Goal: Transaction & Acquisition: Purchase product/service

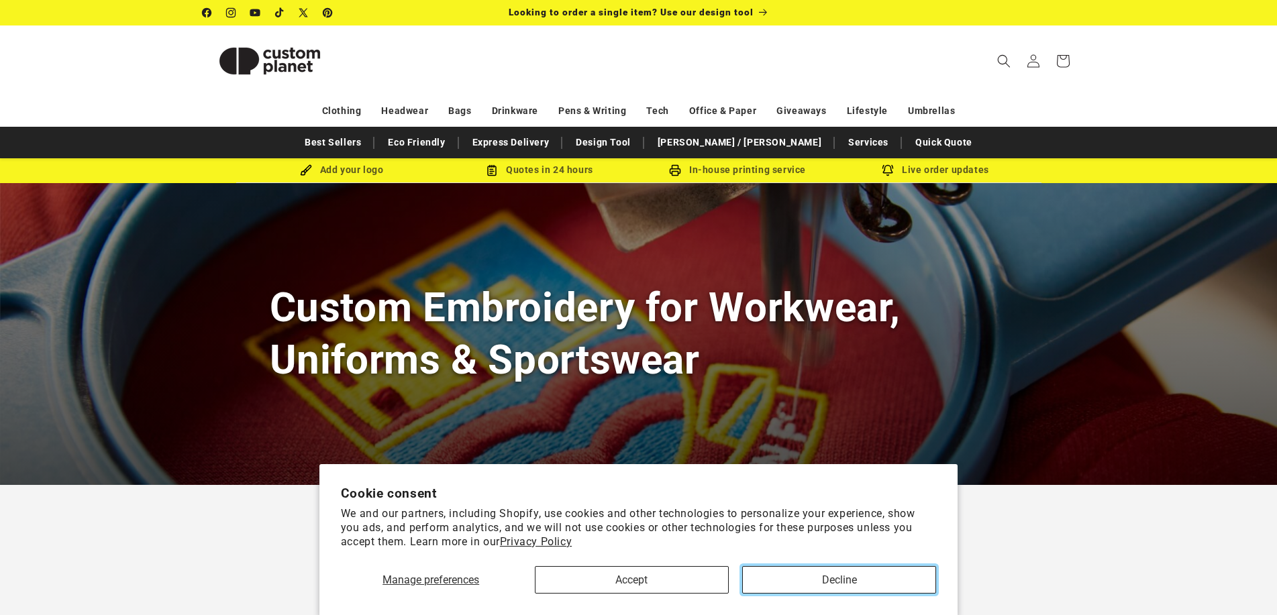
click at [839, 581] on button "Decline" at bounding box center [839, 580] width 194 height 28
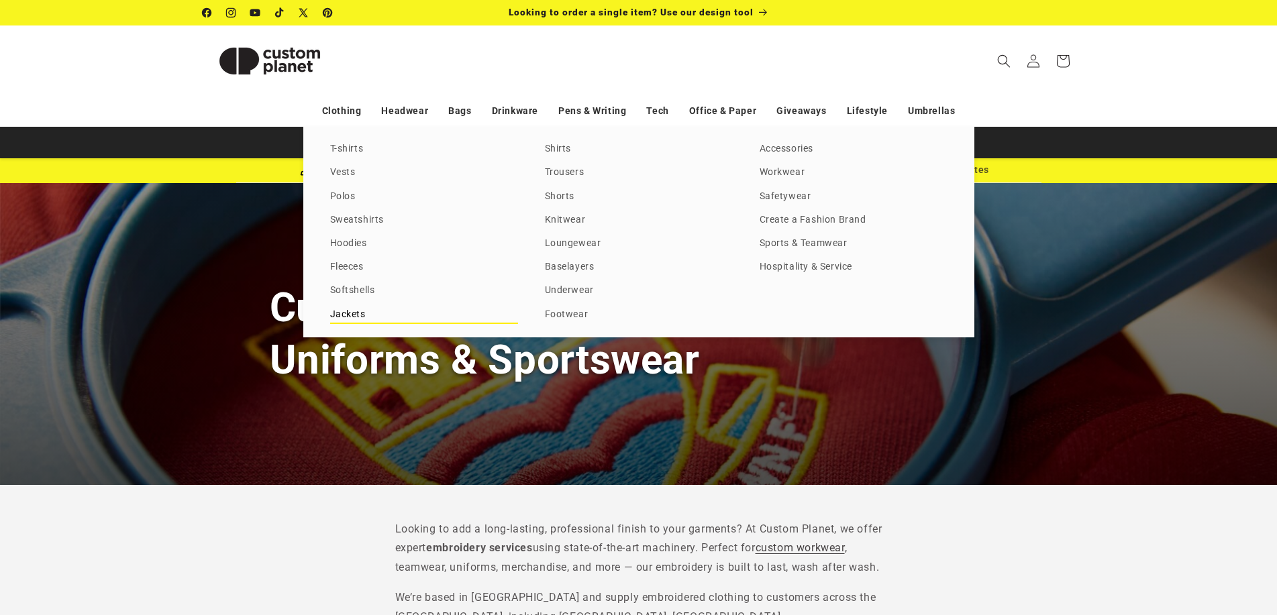
click at [347, 311] on link "Jackets" at bounding box center [424, 315] width 188 height 18
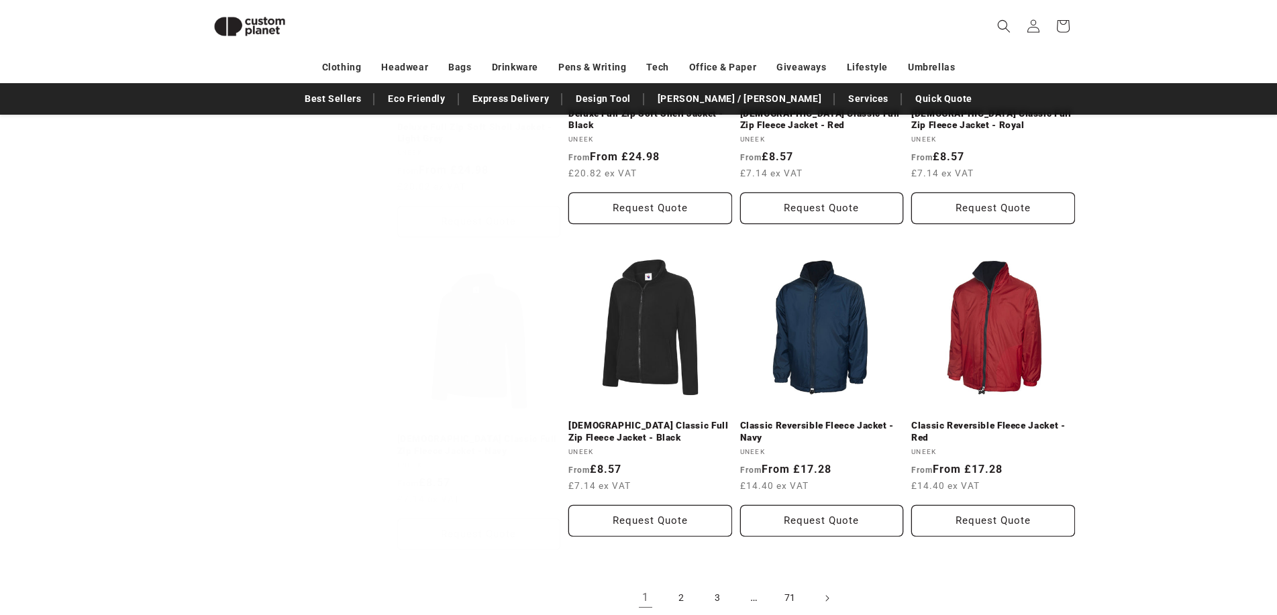
scroll to position [1324, 0]
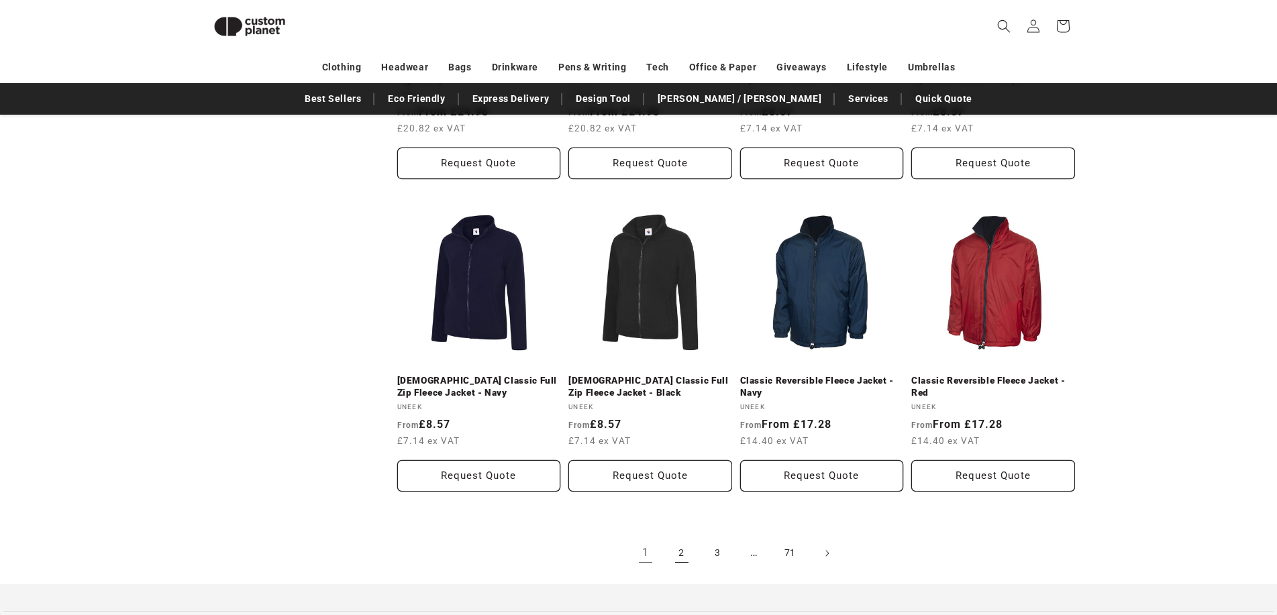
click at [683, 554] on link "2" at bounding box center [682, 554] width 30 height 30
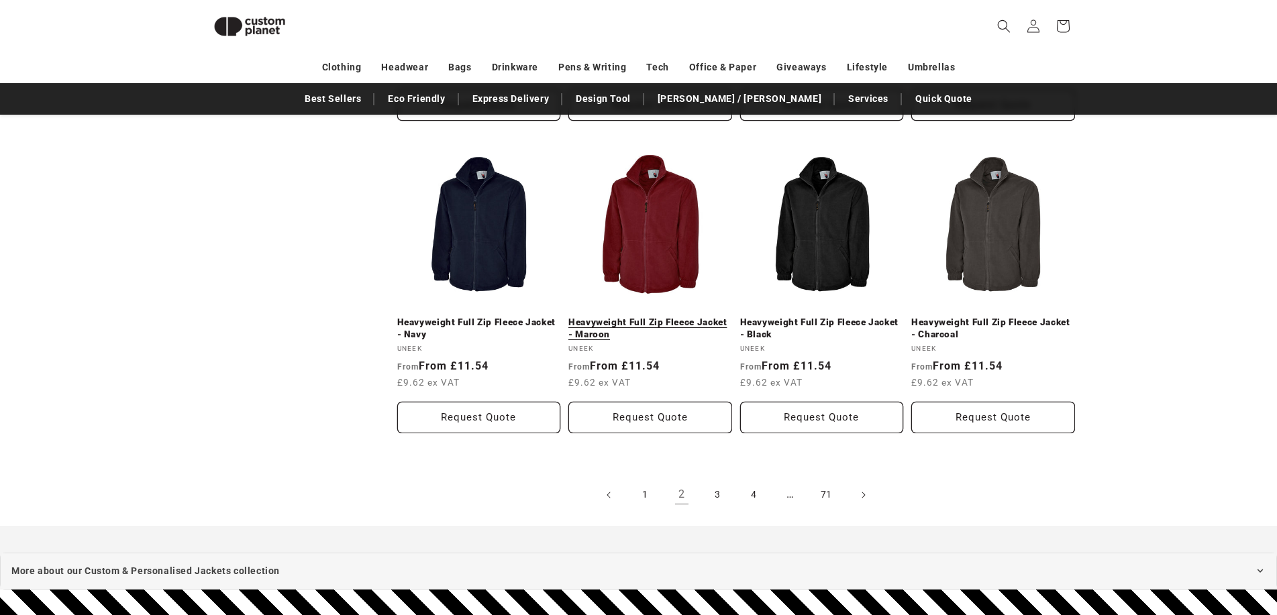
scroll to position [1525, 0]
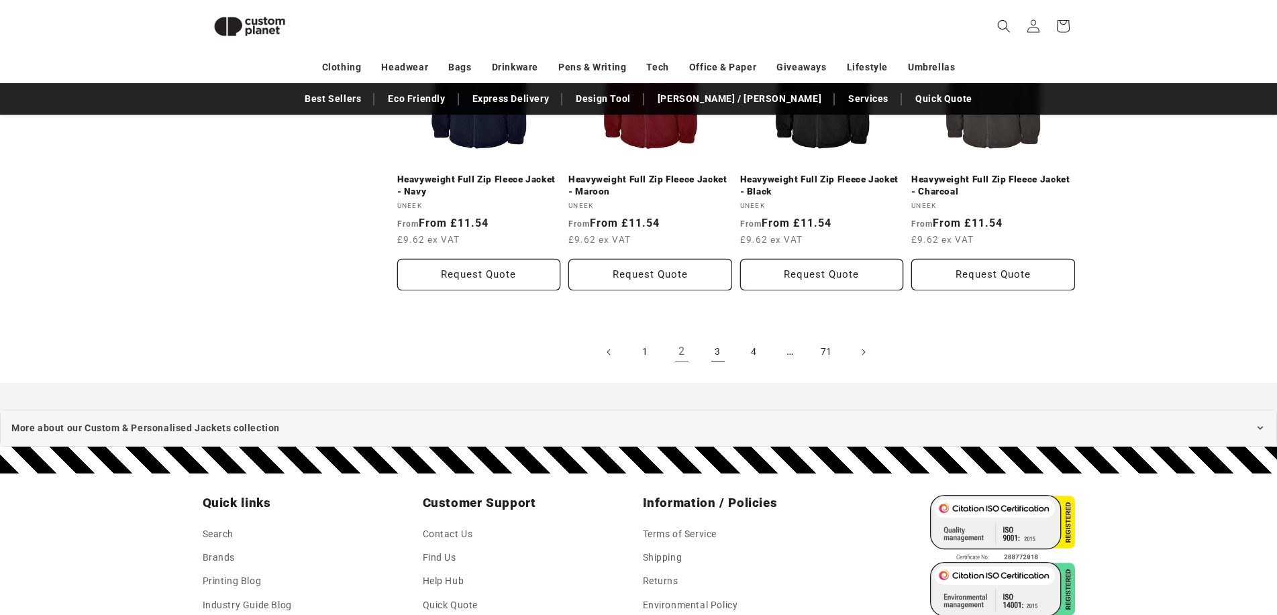
click at [718, 354] on link "3" at bounding box center [718, 352] width 30 height 30
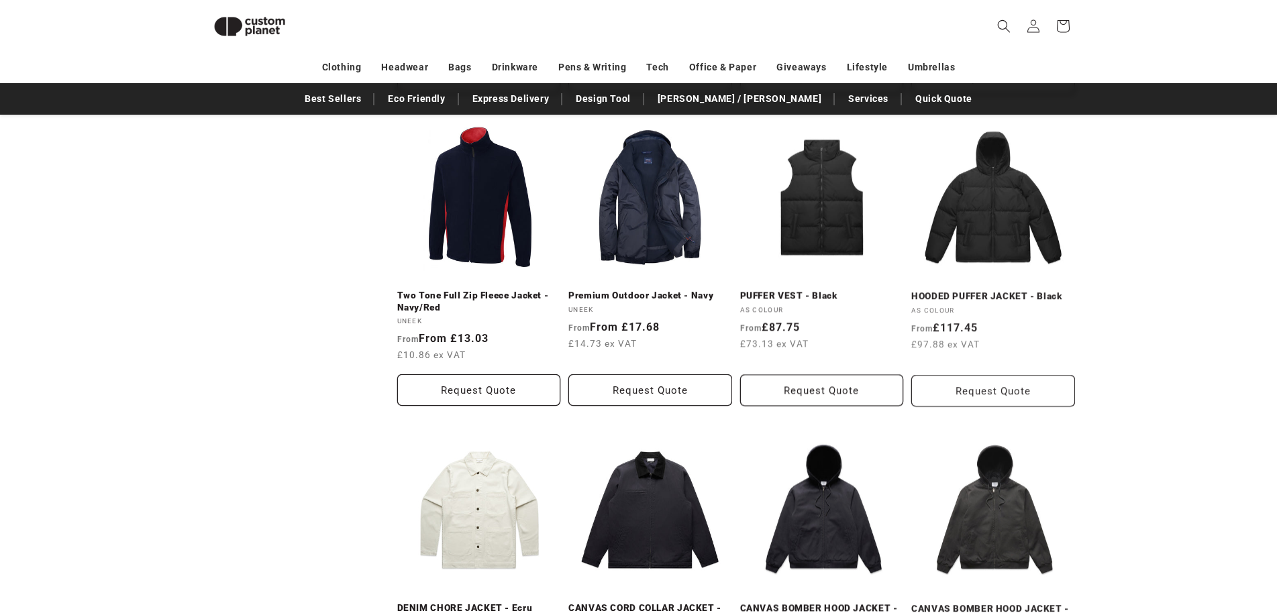
scroll to position [720, 0]
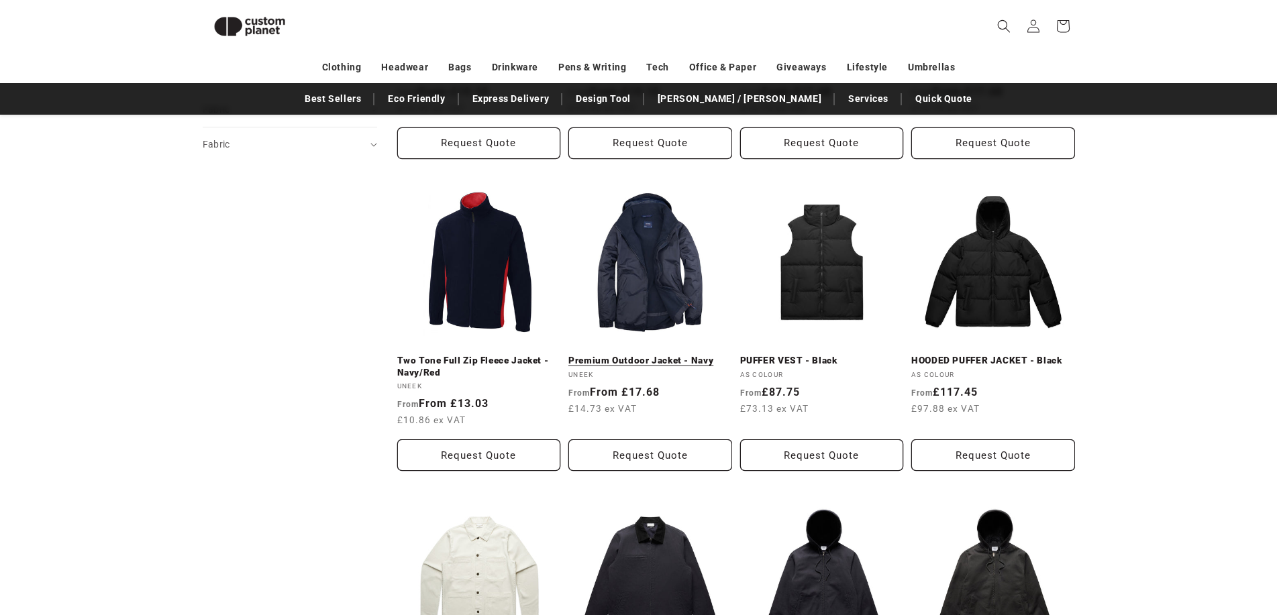
click at [643, 355] on link "Premium Outdoor Jacket - Navy" at bounding box center [650, 361] width 164 height 12
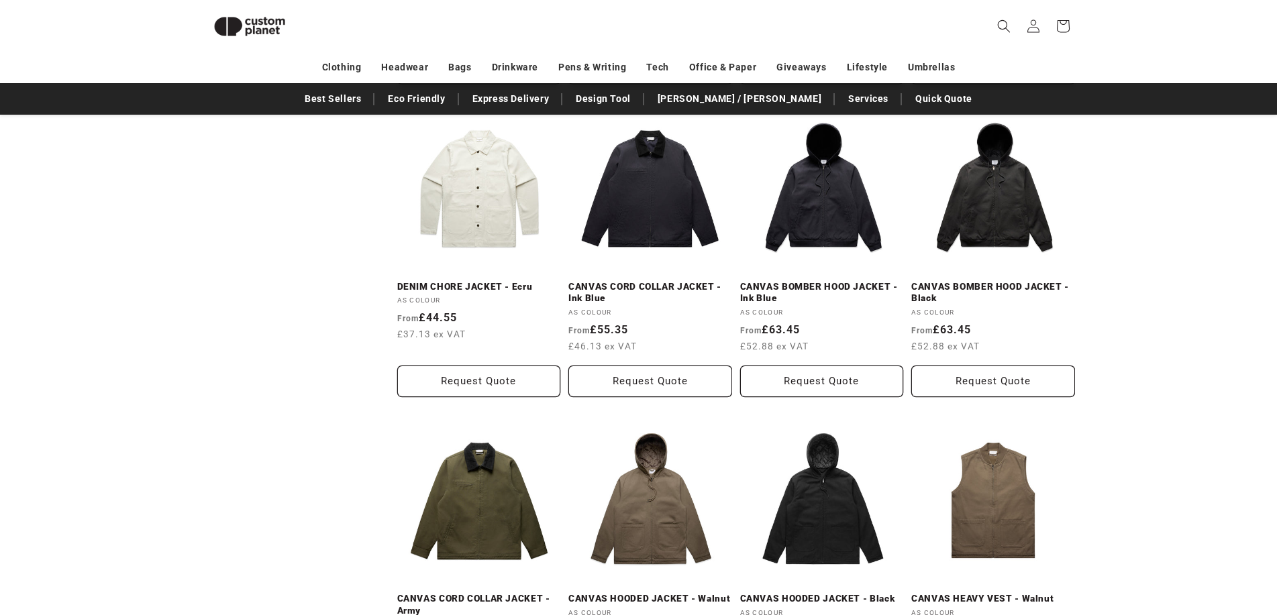
scroll to position [1323, 0]
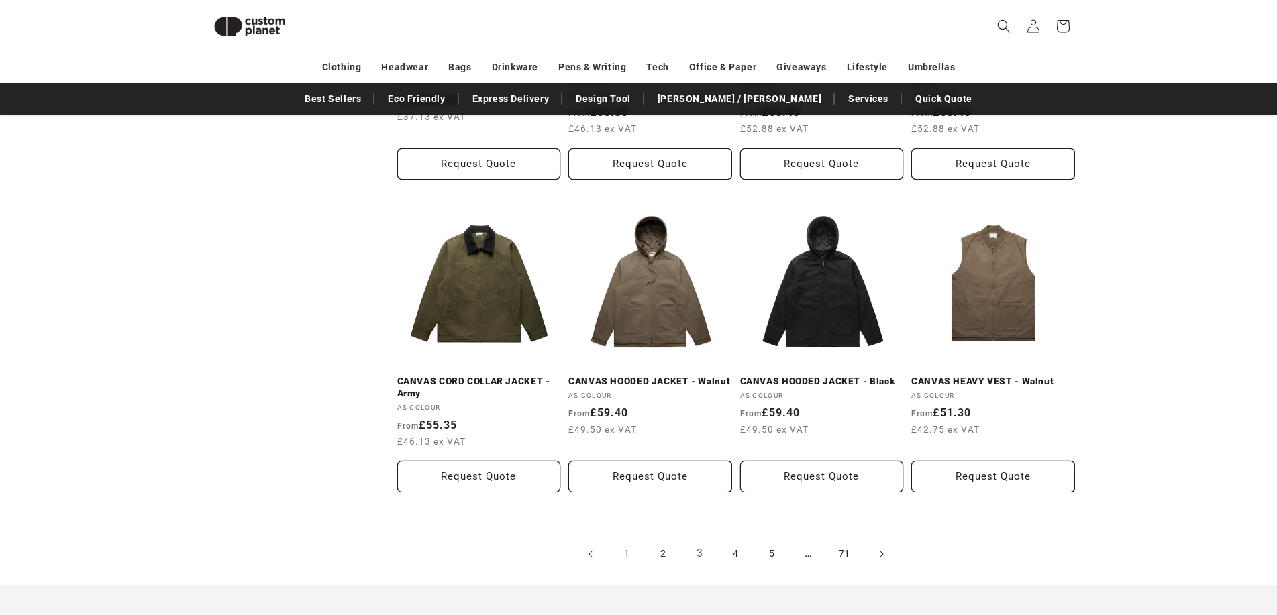
click at [736, 553] on link "4" at bounding box center [736, 554] width 30 height 30
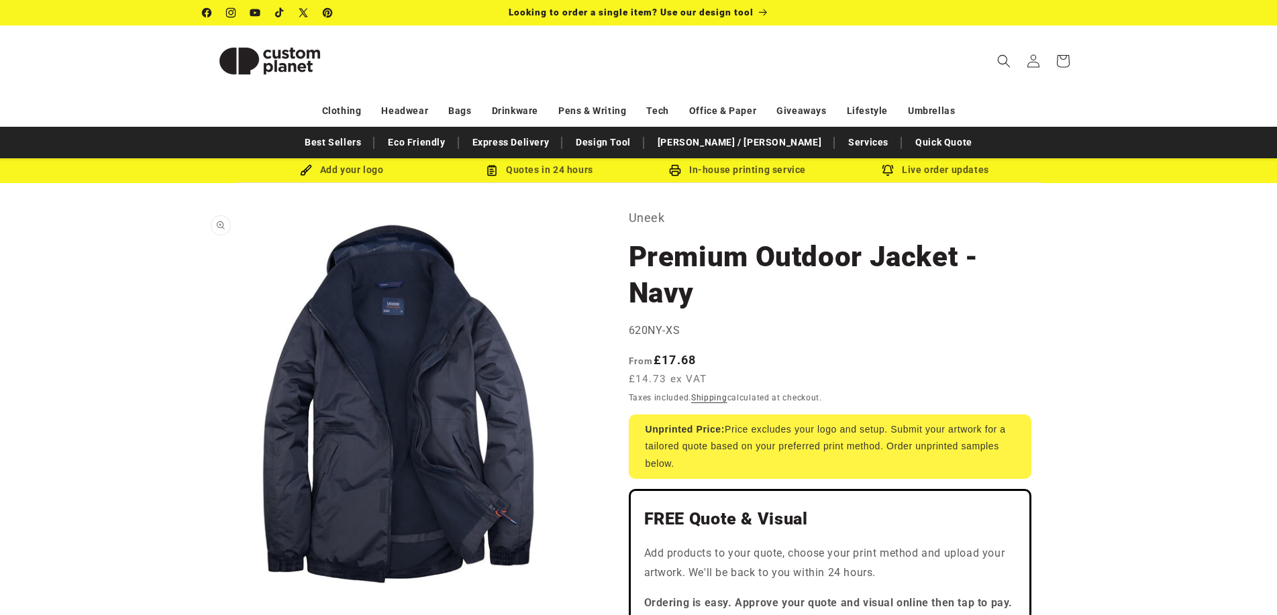
click at [203, 600] on button "Open media 1 in modal" at bounding box center [203, 600] width 0 height 0
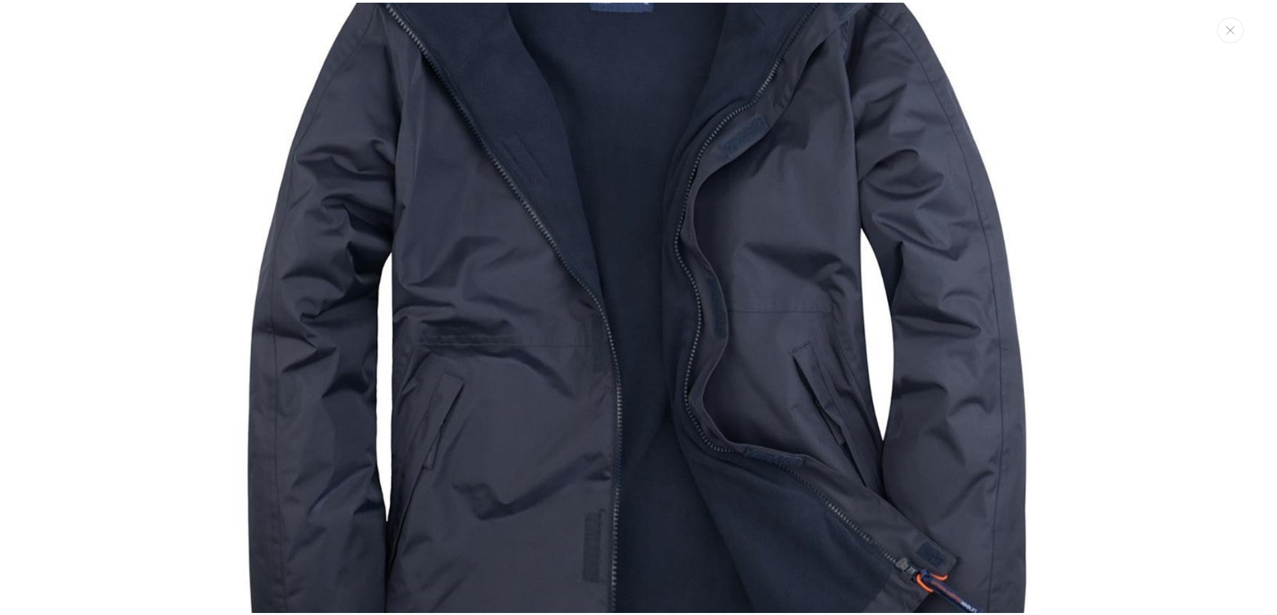
scroll to position [135, 0]
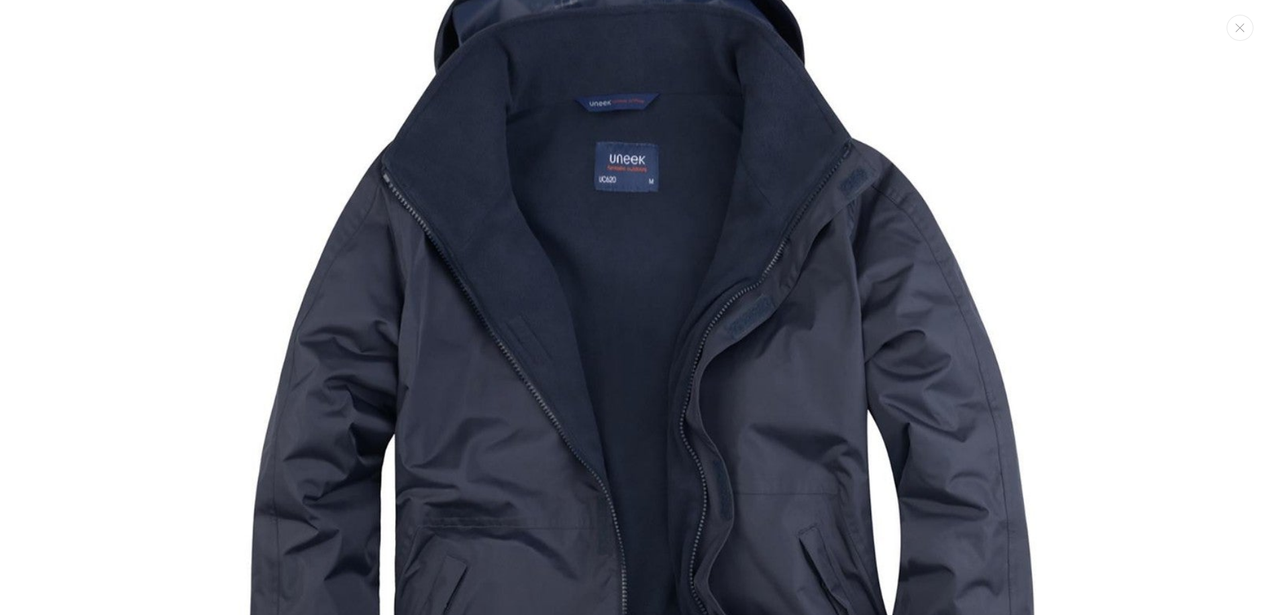
click at [1089, 286] on img "Media gallery" at bounding box center [643, 448] width 1139 height 1139
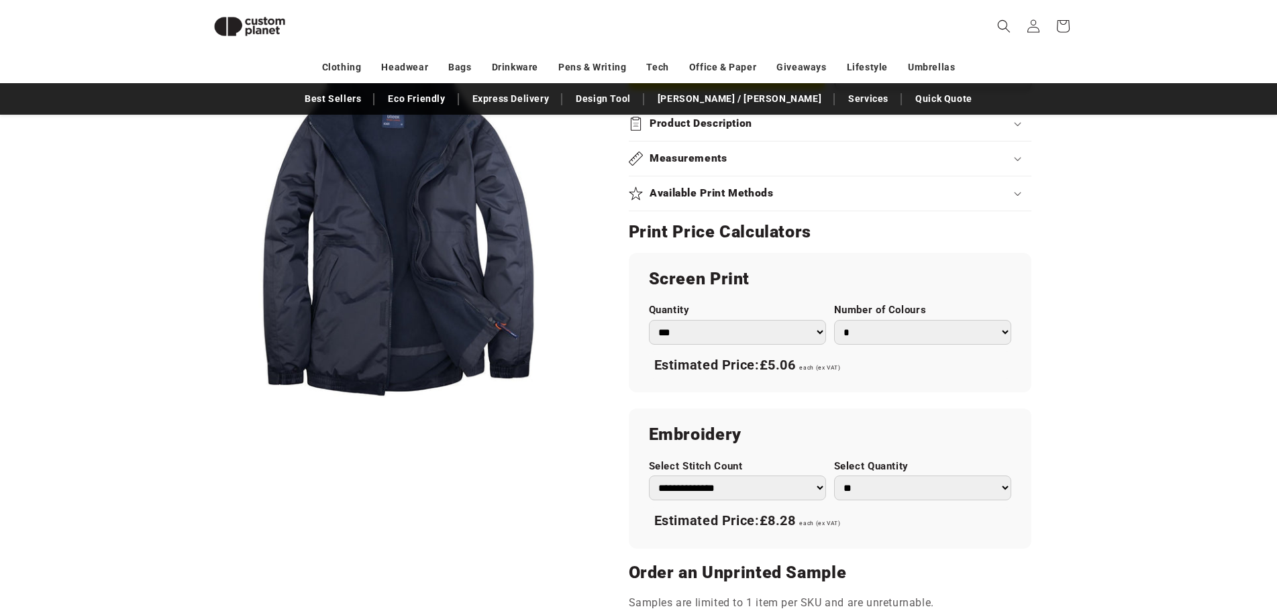
scroll to position [653, 0]
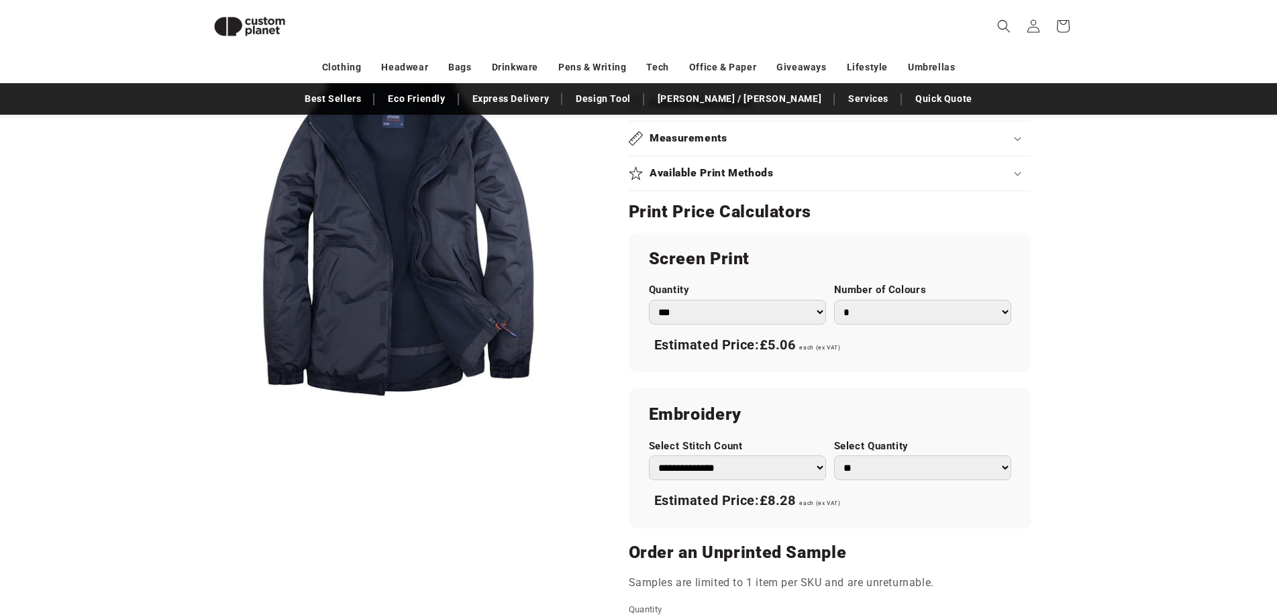
click at [820, 309] on select "*** *** *** **** **** **** ***** *****" at bounding box center [737, 312] width 177 height 25
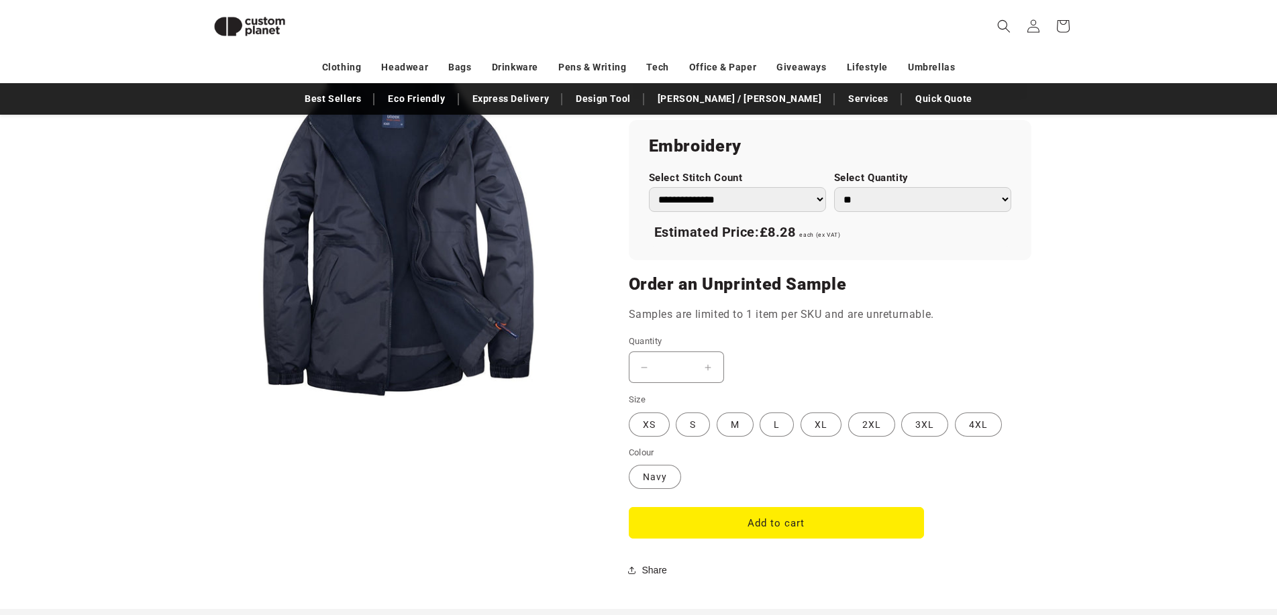
scroll to position [989, 0]
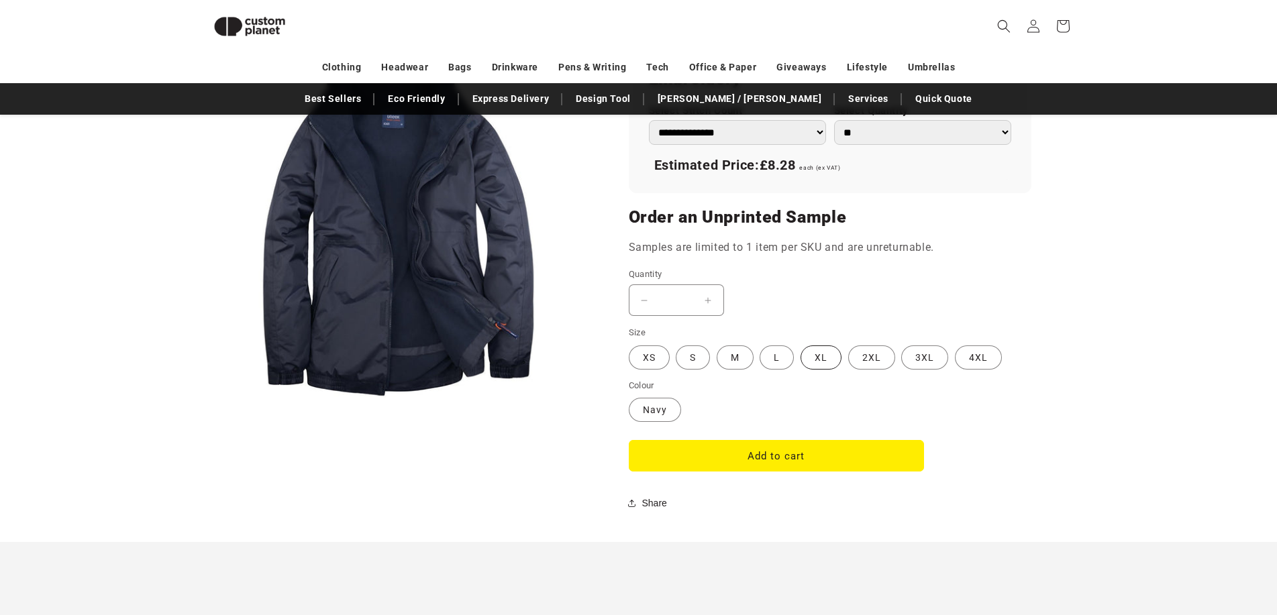
click at [814, 355] on label "XL Variant sold out or unavailable" at bounding box center [820, 357] width 41 height 24
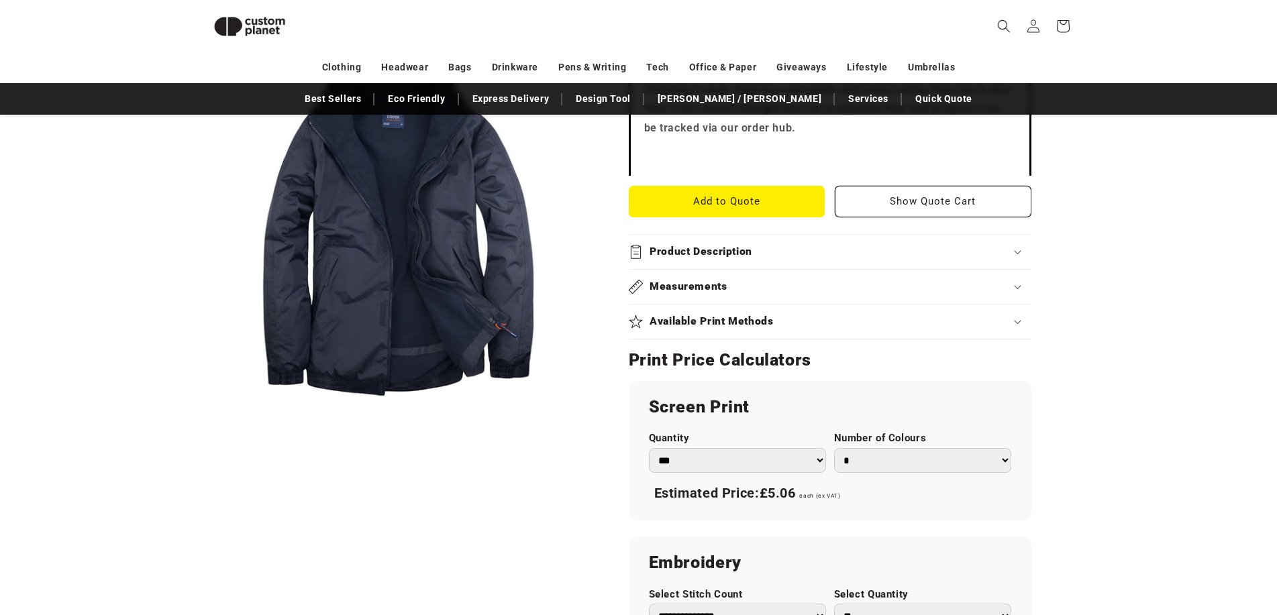
scroll to position [50, 0]
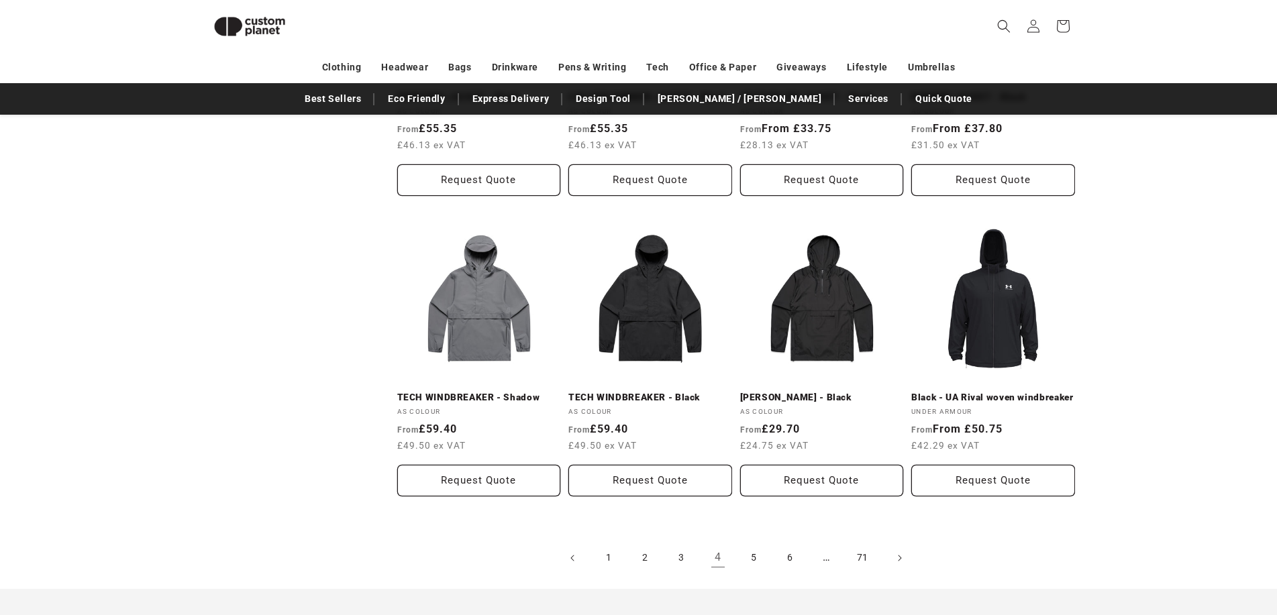
scroll to position [1458, 0]
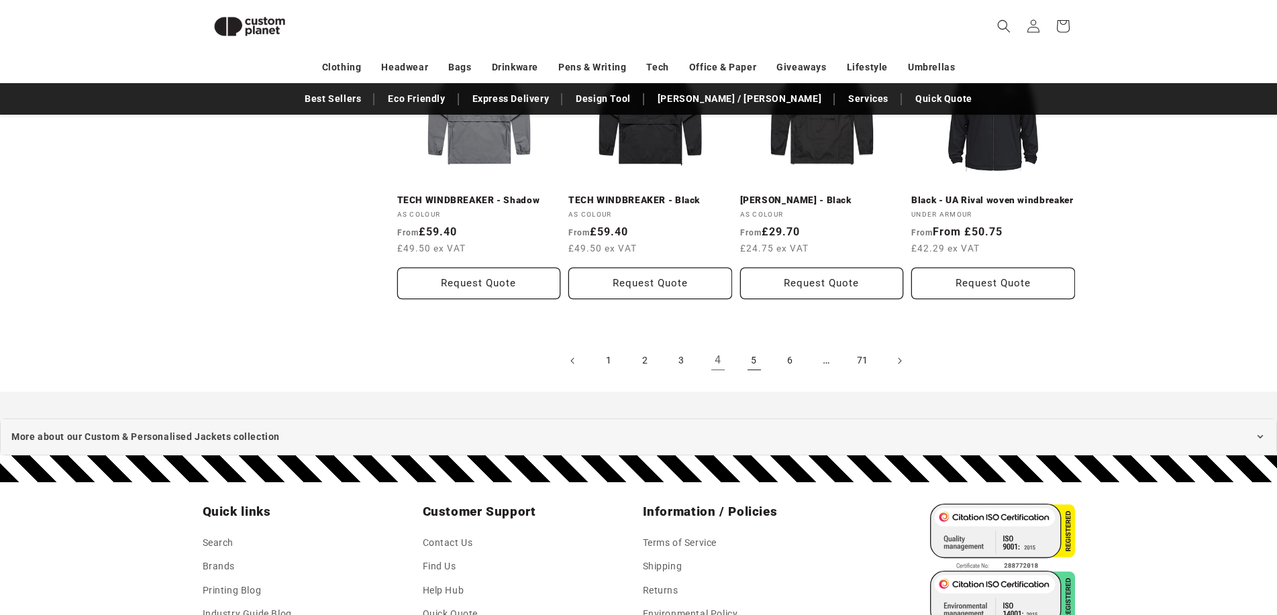
click at [753, 370] on link "5" at bounding box center [754, 361] width 30 height 30
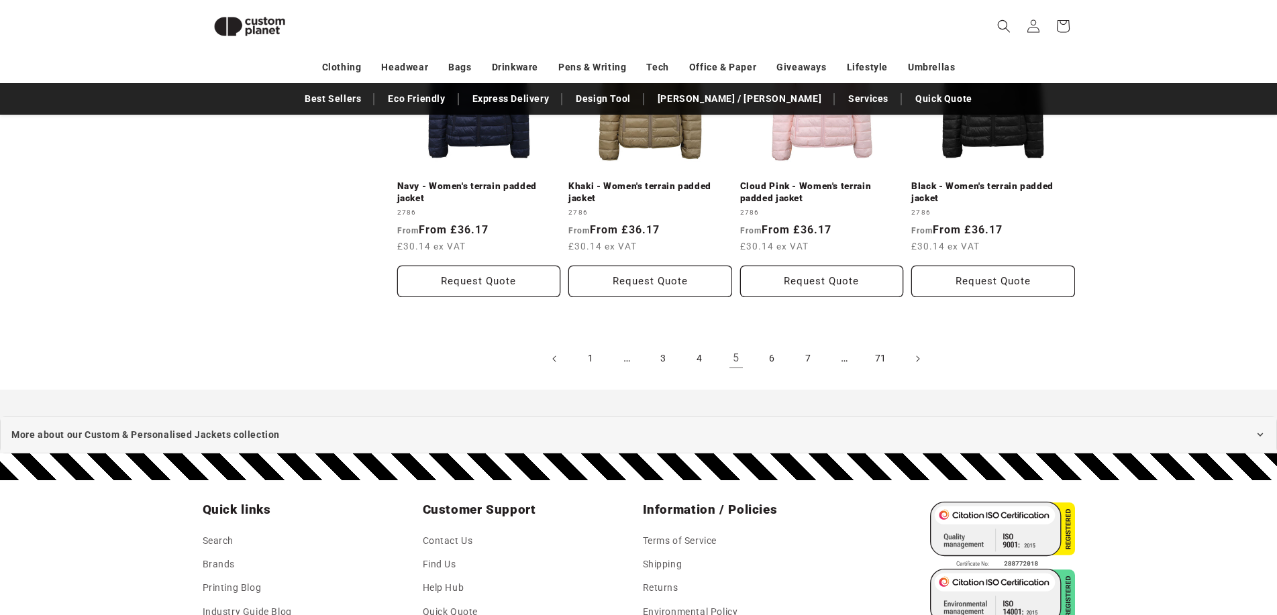
scroll to position [1525, 0]
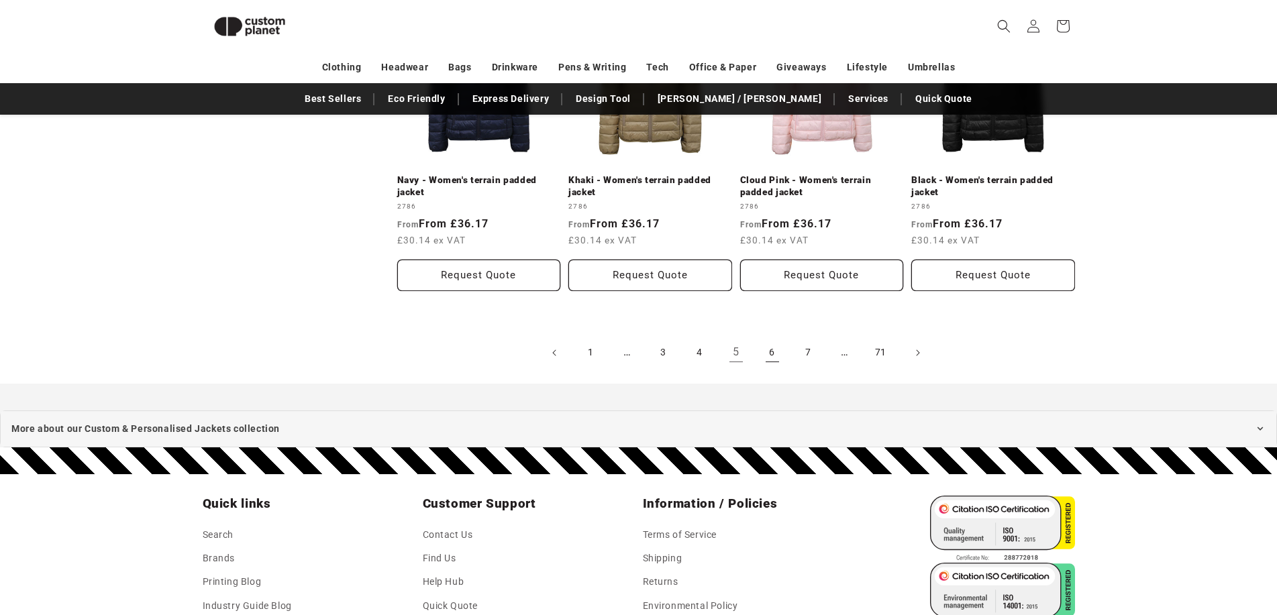
click at [773, 359] on link "6" at bounding box center [772, 353] width 30 height 30
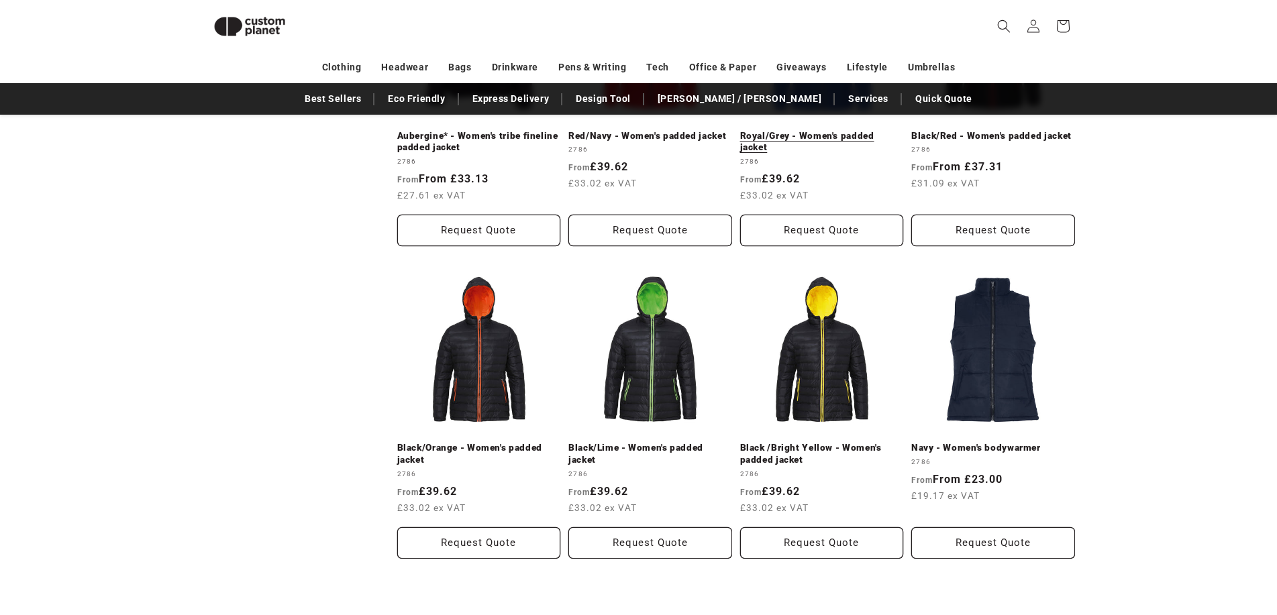
scroll to position [1525, 0]
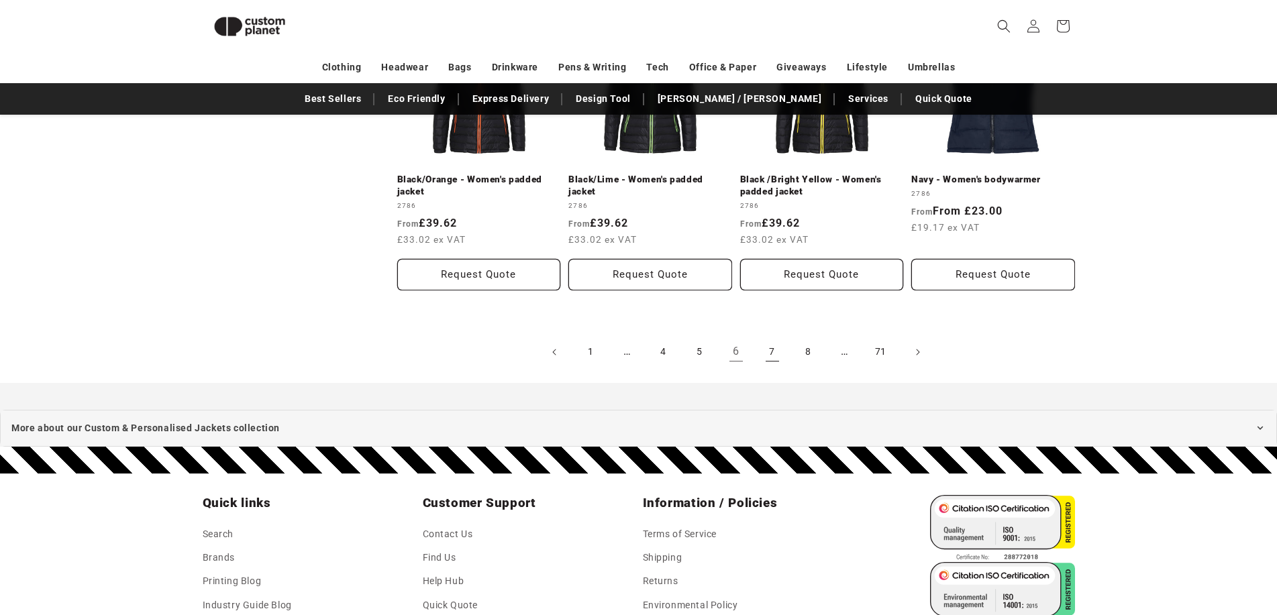
click at [770, 356] on link "7" at bounding box center [772, 352] width 30 height 30
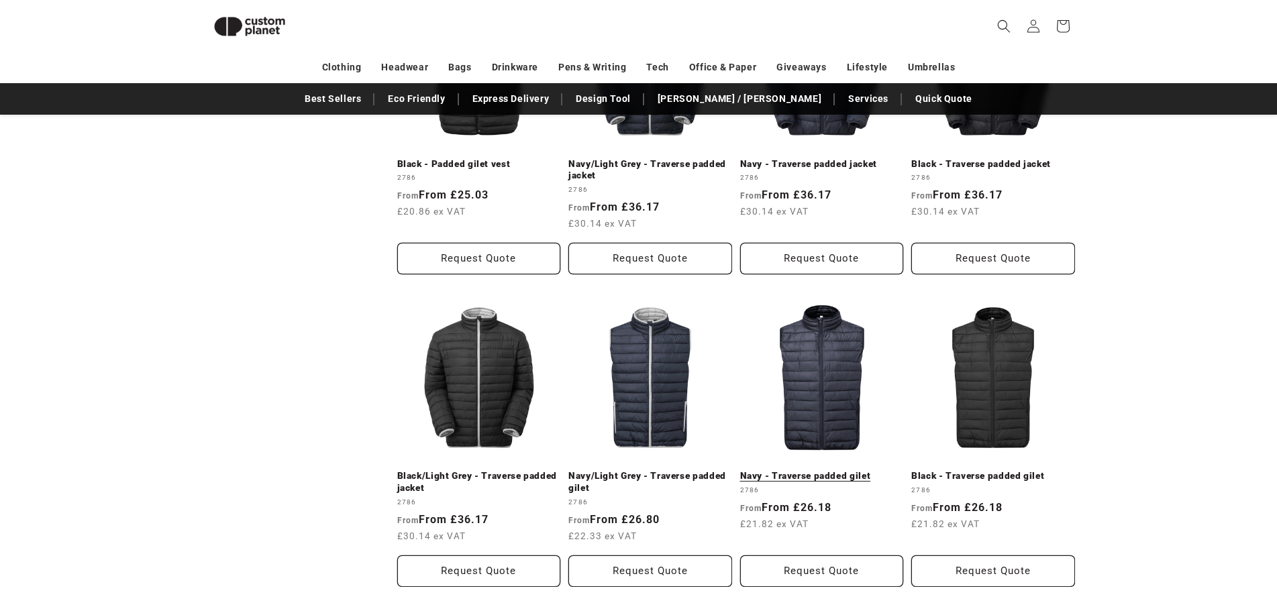
scroll to position [1319, 0]
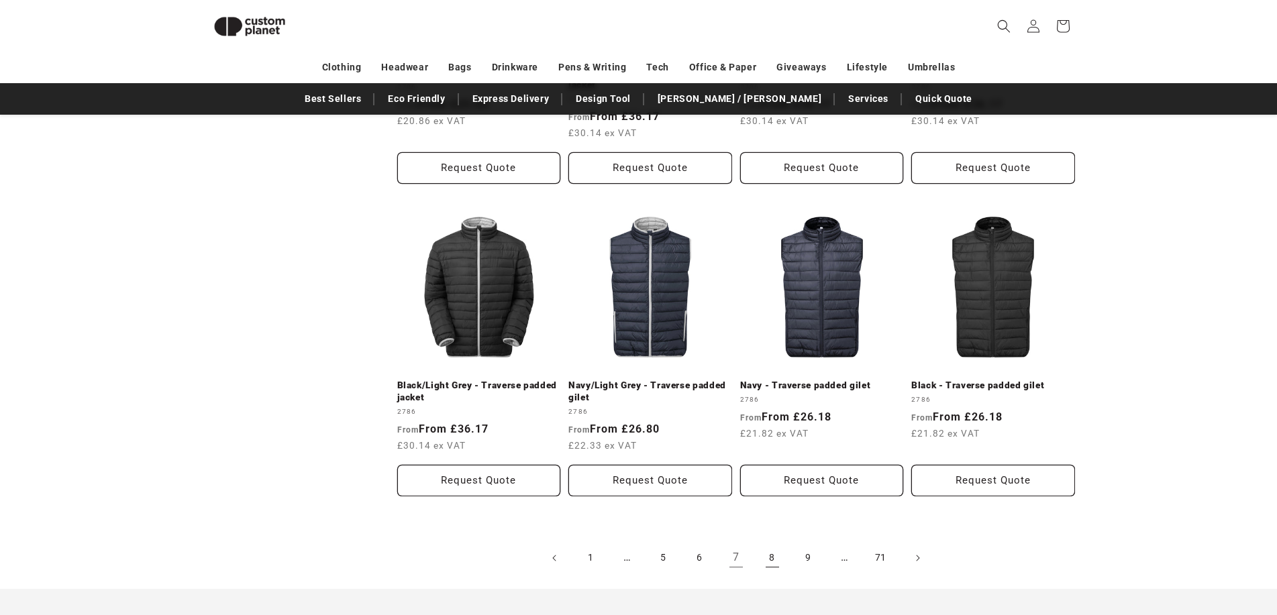
click at [773, 552] on link "8" at bounding box center [772, 558] width 30 height 30
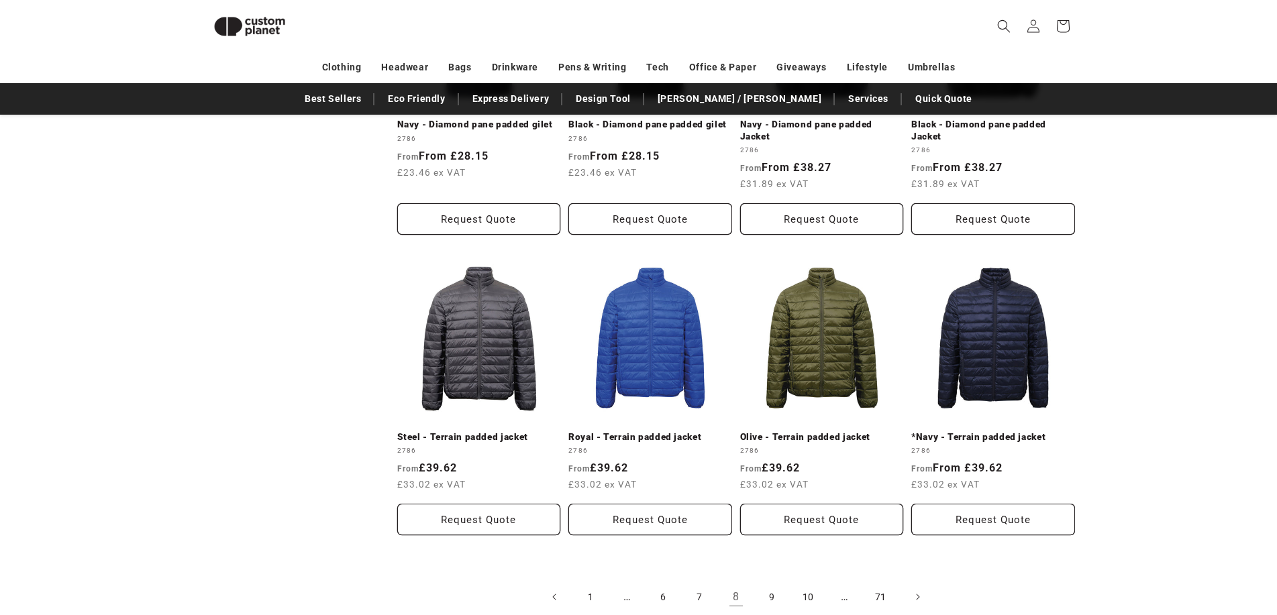
scroll to position [1458, 0]
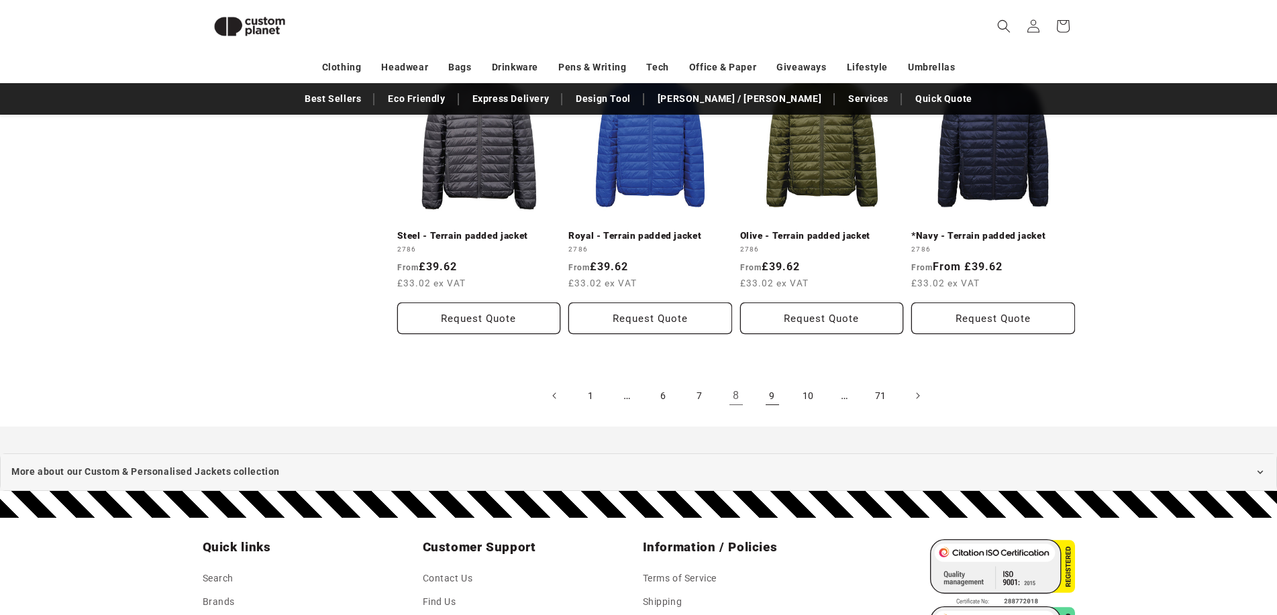
click at [773, 389] on link "9" at bounding box center [772, 396] width 30 height 30
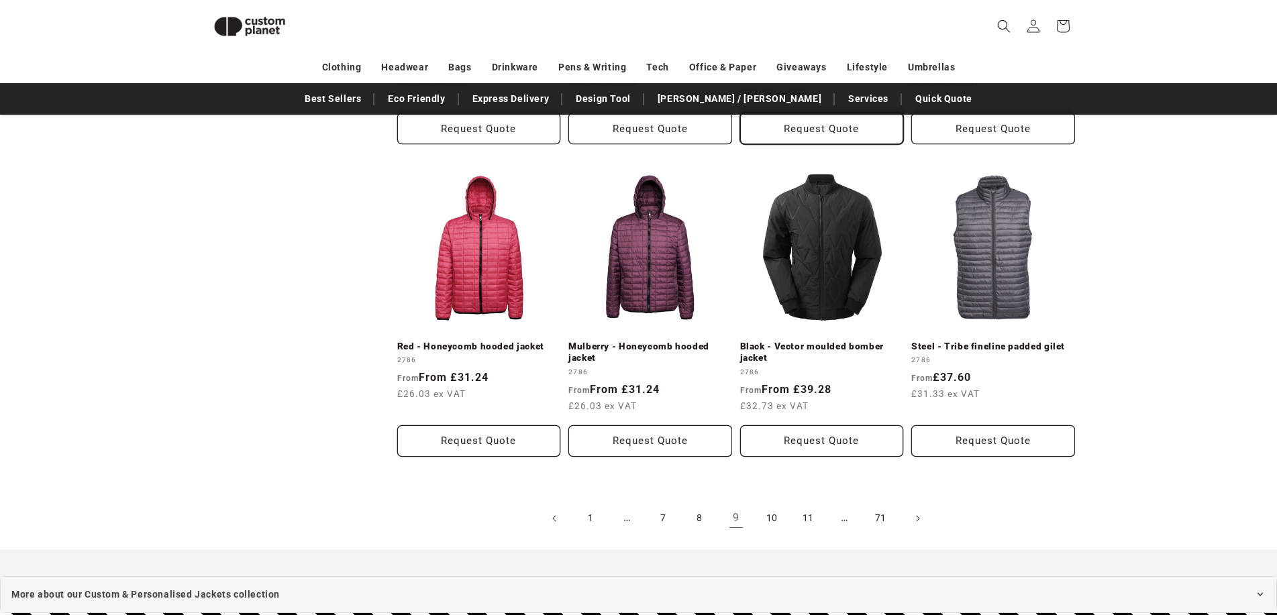
scroll to position [1391, 0]
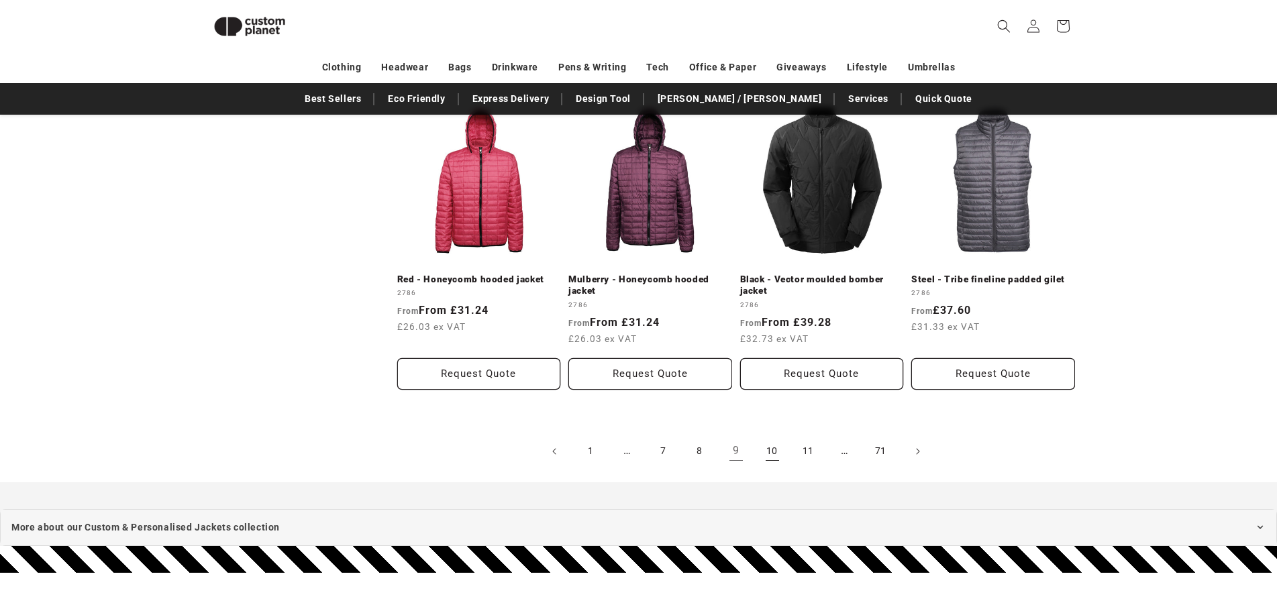
click at [769, 449] on link "10" at bounding box center [772, 452] width 30 height 30
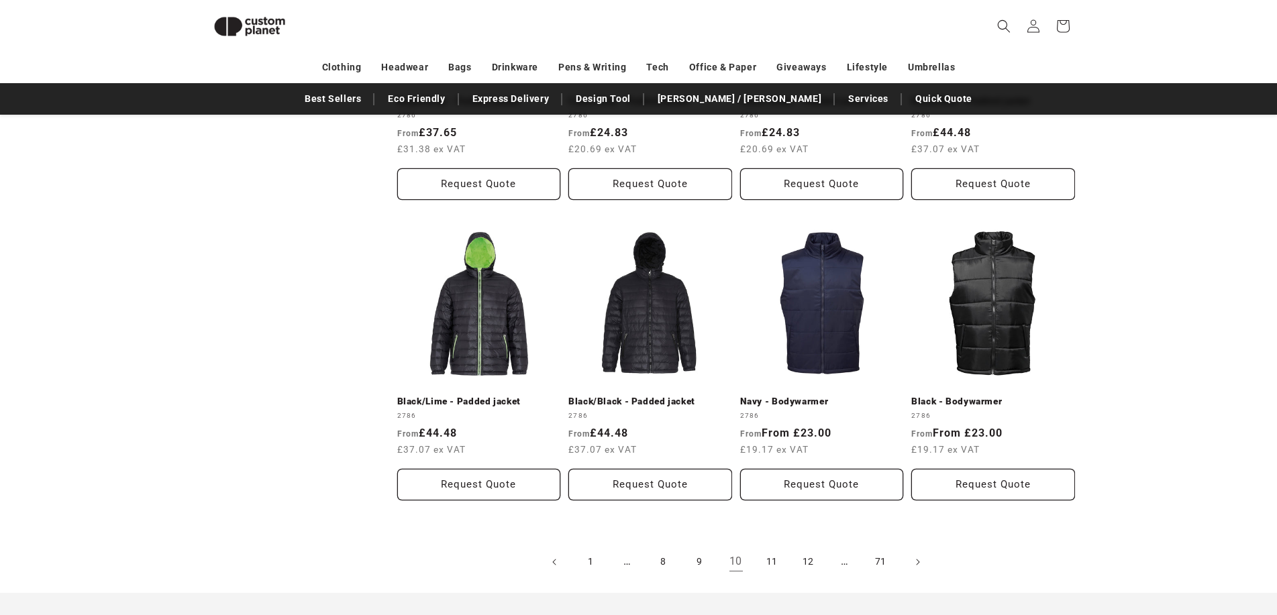
scroll to position [1524, 0]
